Goal: Check status: Check status

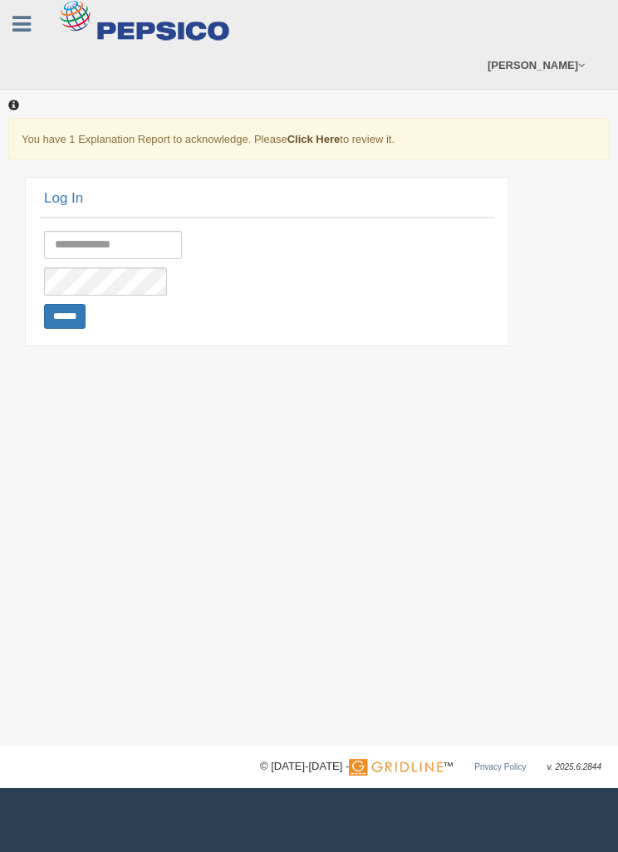
click at [320, 142] on link "Click Here" at bounding box center [313, 139] width 53 height 12
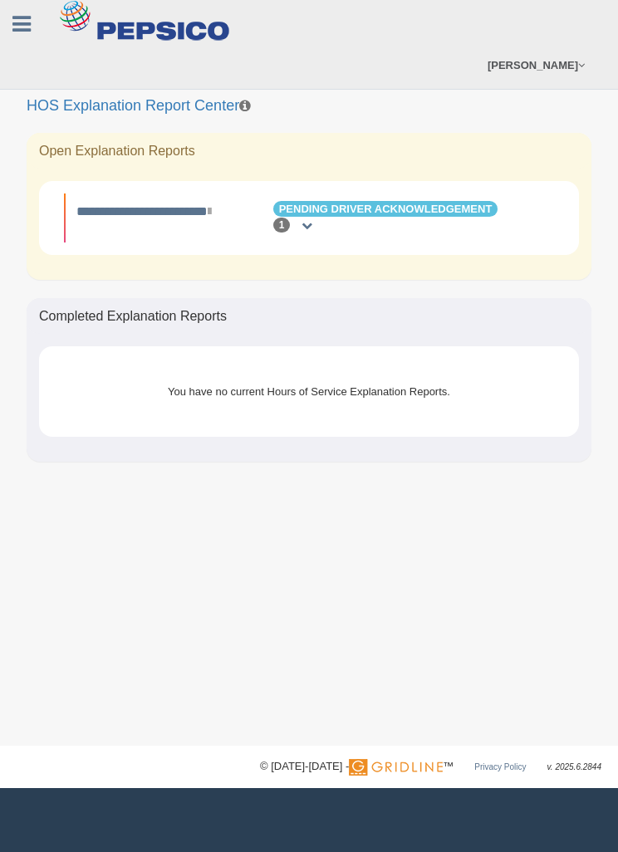
click at [316, 225] on div "1" at bounding box center [292, 226] width 63 height 16
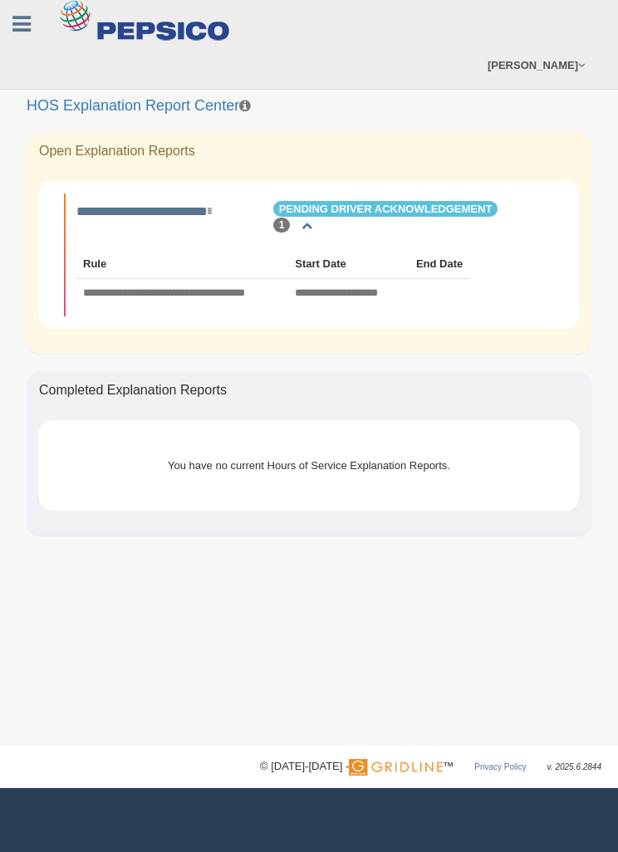
click at [117, 462] on div "You have no current Hours of Service Explanation Reports." at bounding box center [308, 465] width 465 height 41
click at [174, 460] on div "You have no current Hours of Service Explanation Reports." at bounding box center [308, 465] width 465 height 41
click at [209, 480] on div "You have no current Hours of Service Explanation Reports." at bounding box center [308, 465] width 465 height 41
click at [316, 234] on div "**********" at bounding box center [273, 271] width 410 height 74
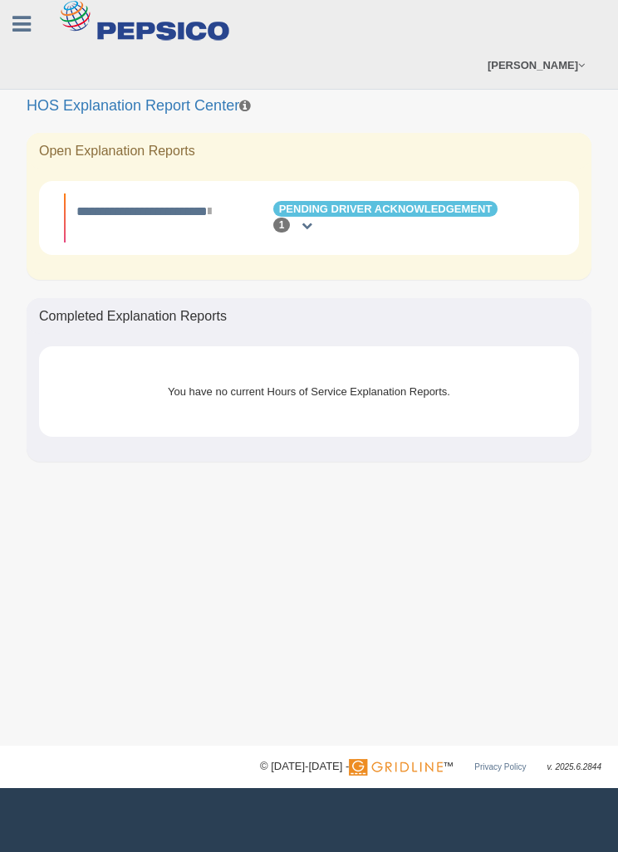
click at [257, 104] on h2 "HOS Explanation Report Center" at bounding box center [309, 66] width 565 height 98
click at [257, 100] on h2 "HOS Explanation Report Center" at bounding box center [309, 66] width 565 height 98
click at [314, 232] on div "1" at bounding box center [292, 226] width 46 height 16
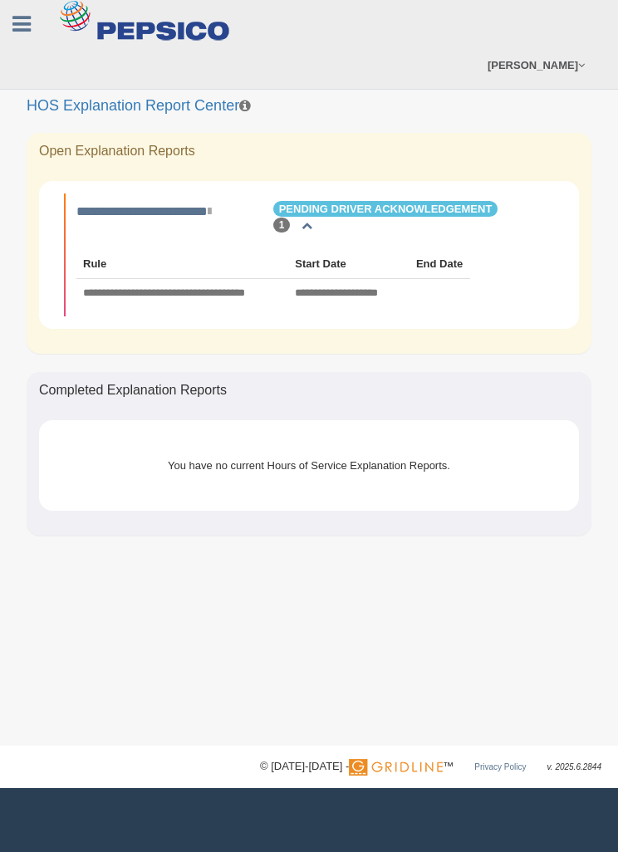
click at [328, 264] on th "Start Date" at bounding box center [348, 264] width 121 height 29
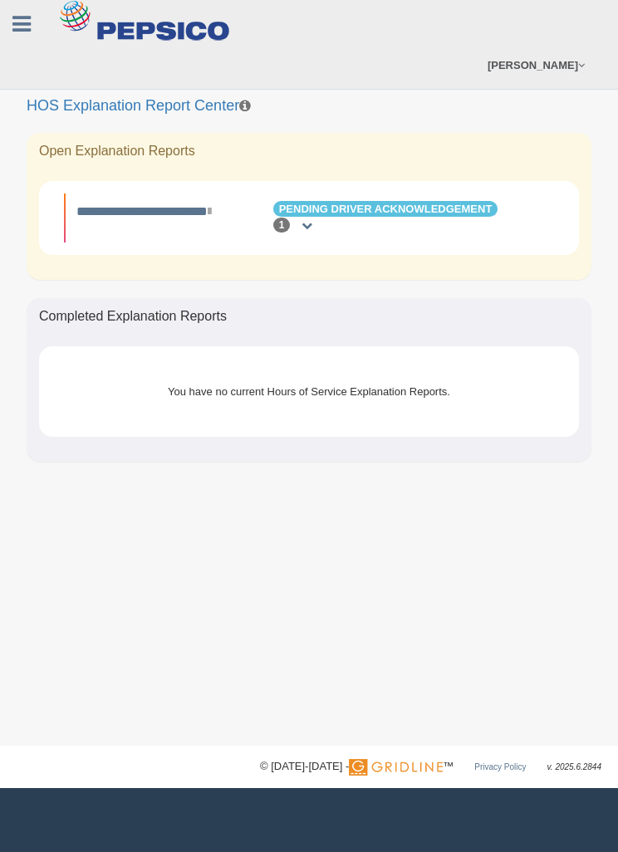
click at [380, 201] on span "Pending Driver Acknowledgement" at bounding box center [385, 209] width 225 height 16
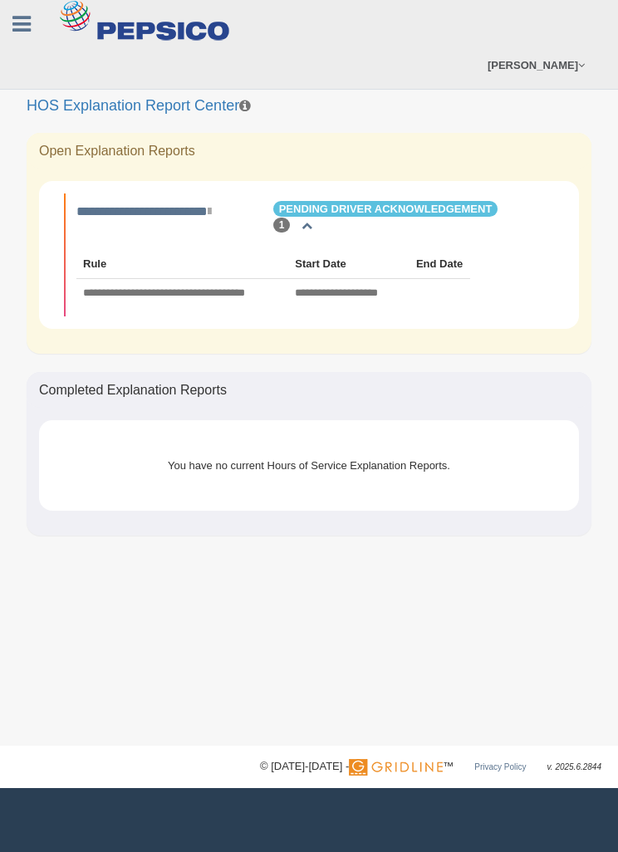
click at [384, 203] on span "Pending Driver Acknowledgement" at bounding box center [385, 209] width 225 height 16
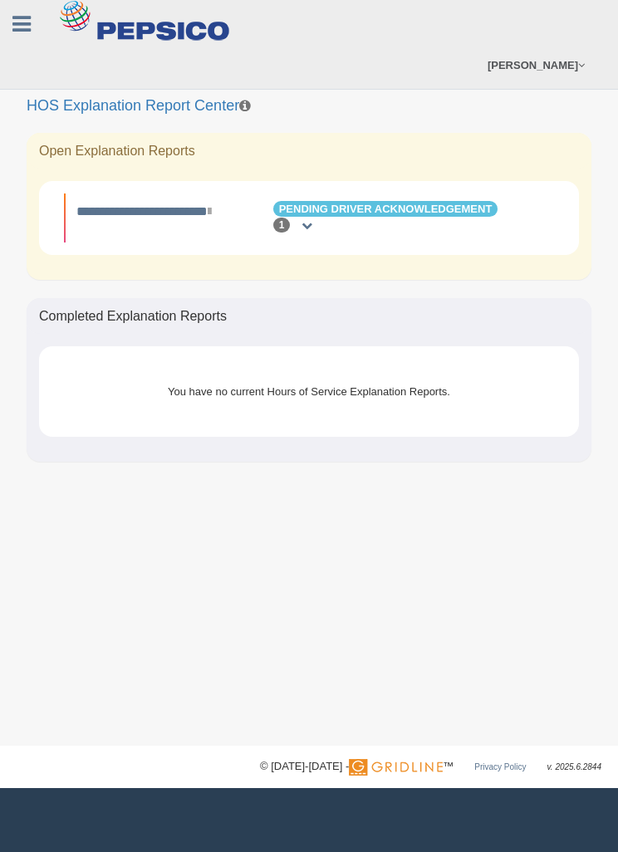
click at [404, 211] on span "Pending Driver Acknowledgement" at bounding box center [385, 209] width 225 height 16
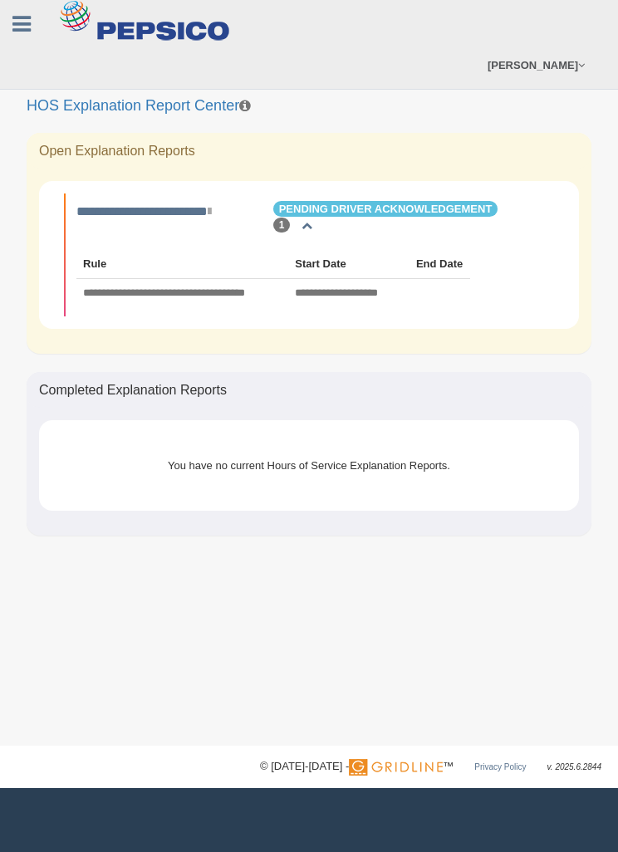
click at [463, 197] on li "**********" at bounding box center [309, 254] width 490 height 122
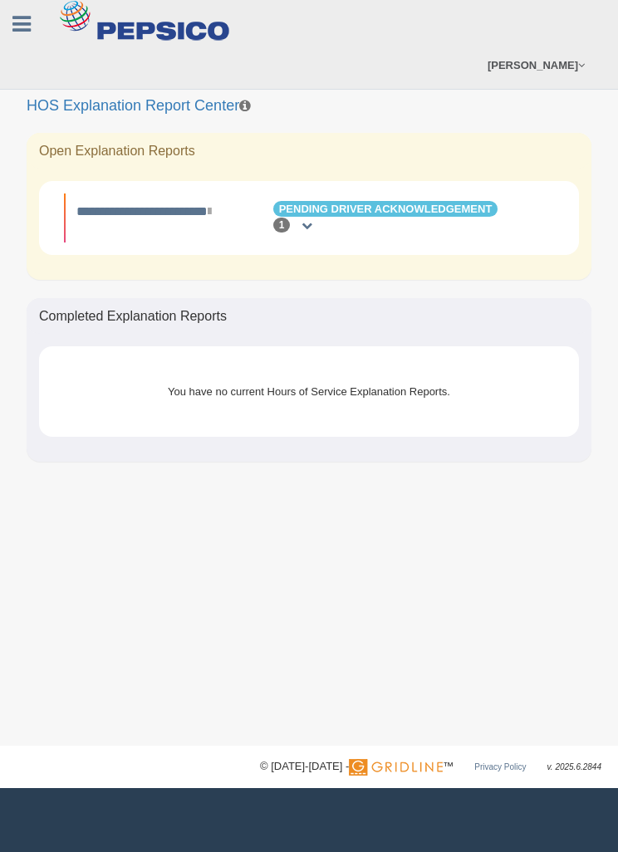
click at [448, 198] on li "**********" at bounding box center [309, 217] width 490 height 48
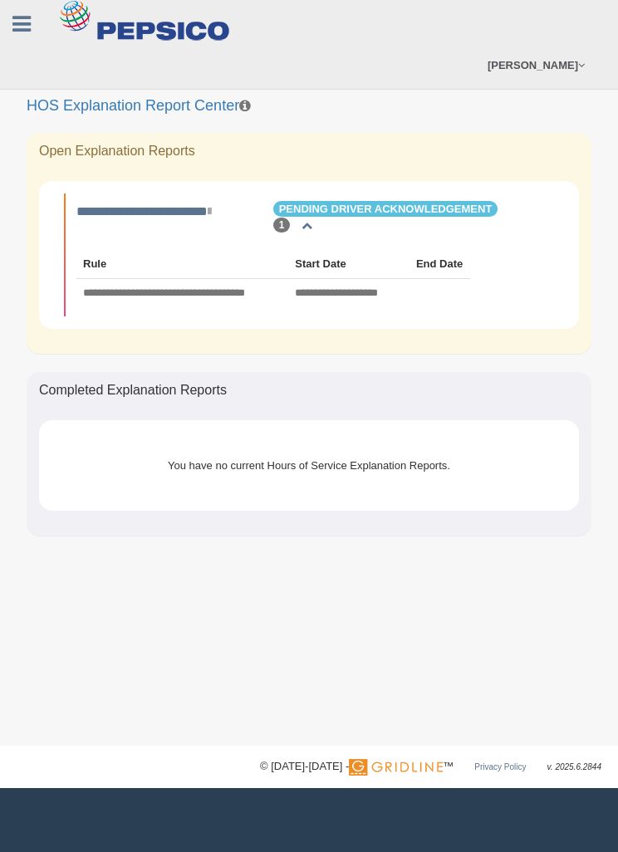
click at [211, 208] on icon at bounding box center [209, 211] width 3 height 13
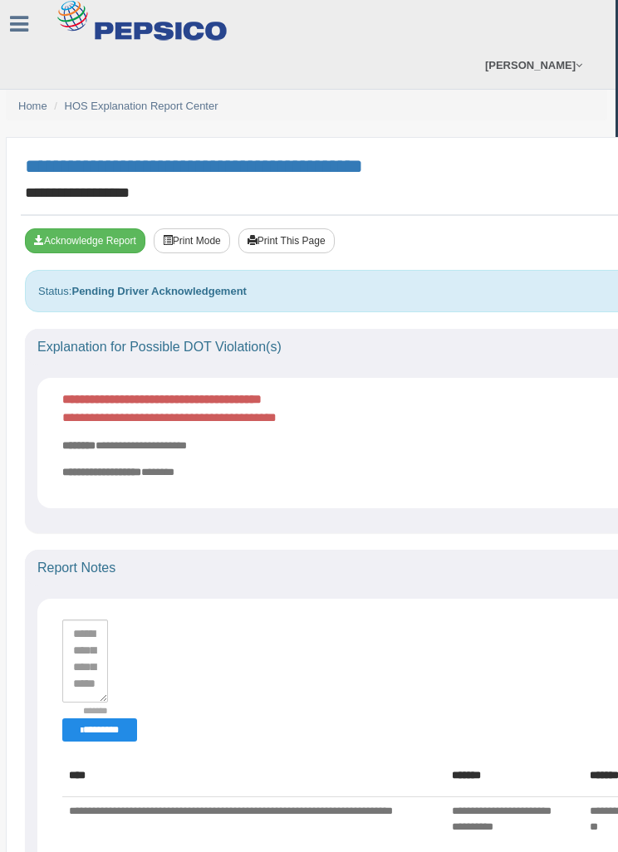
scroll to position [0, 2]
click at [168, 289] on strong "Pending Driver Acknowledgement" at bounding box center [158, 291] width 174 height 12
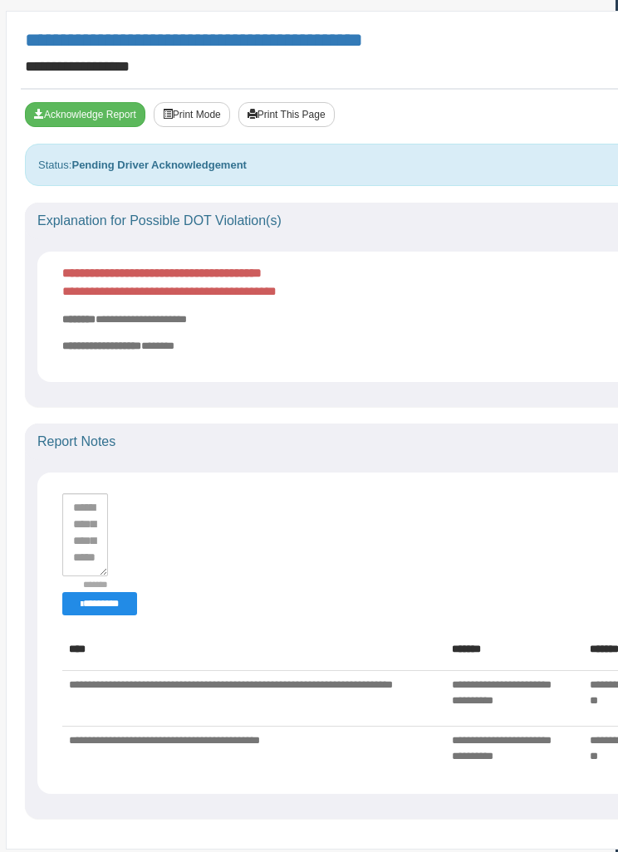
scroll to position [144, 2]
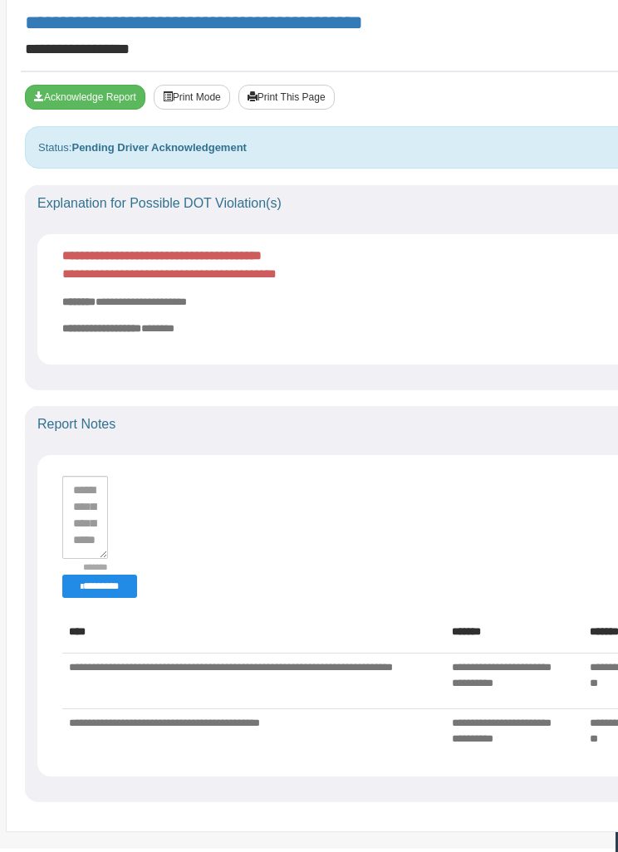
click at [120, 584] on button "********" at bounding box center [100, 586] width 75 height 23
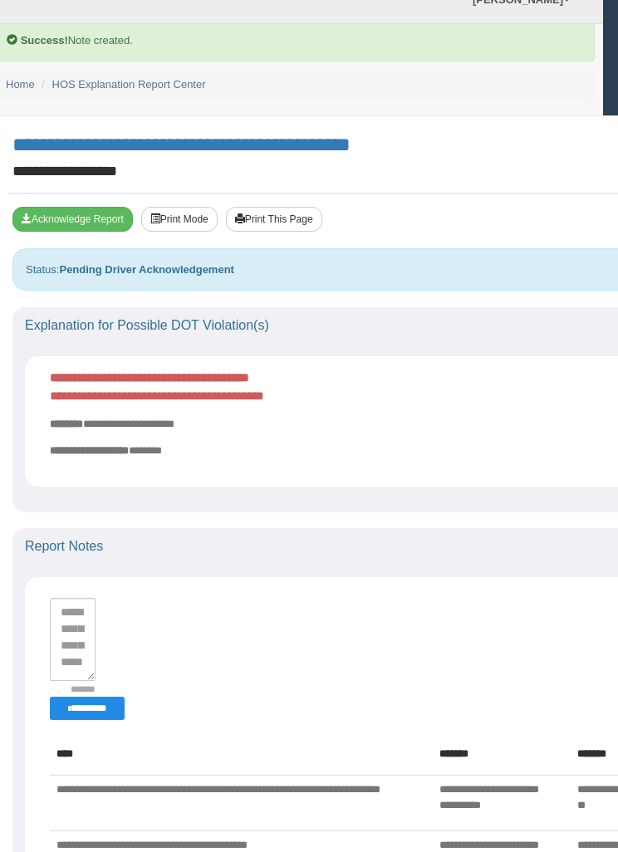
scroll to position [70, 4]
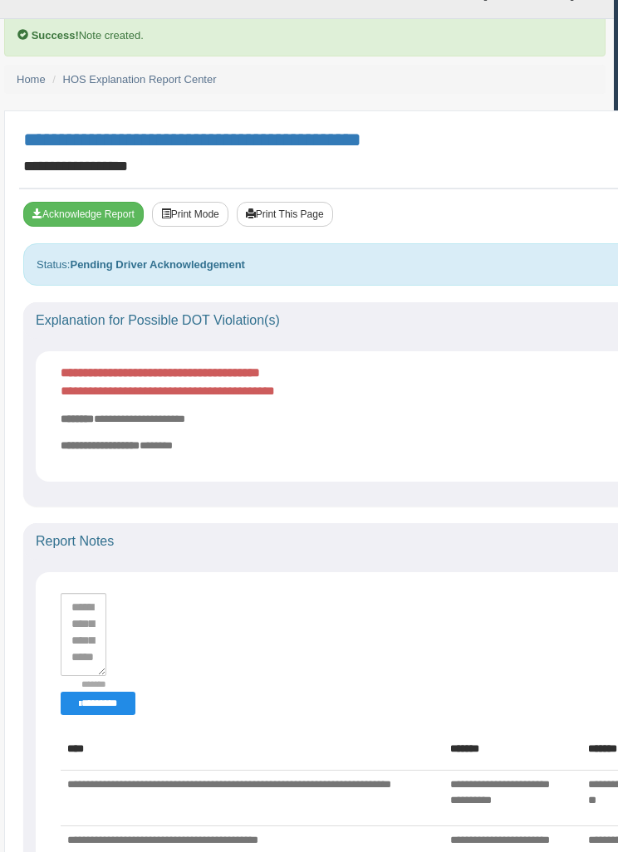
click at [75, 214] on button "Acknowledge Report" at bounding box center [83, 215] width 120 height 25
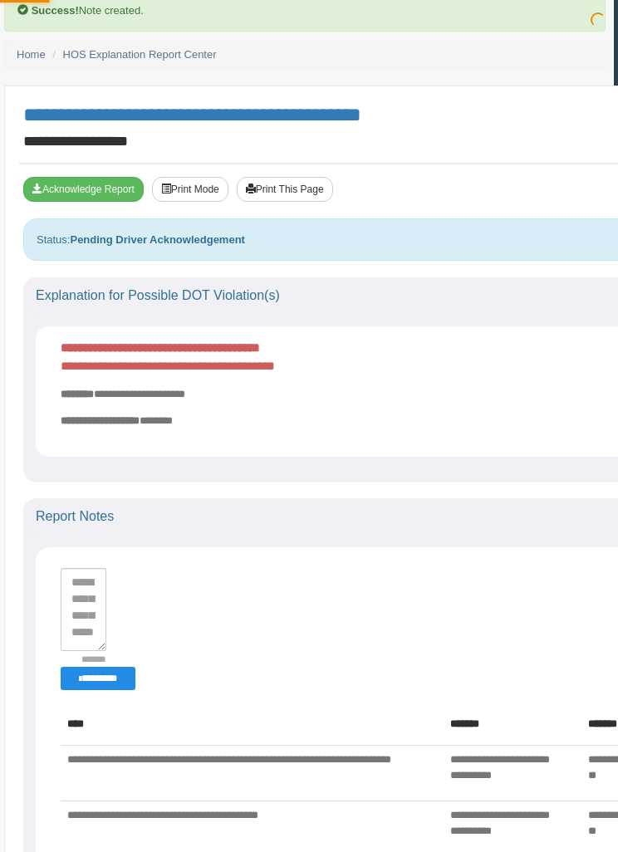
scroll to position [123, 4]
